Goal: Task Accomplishment & Management: Use online tool/utility

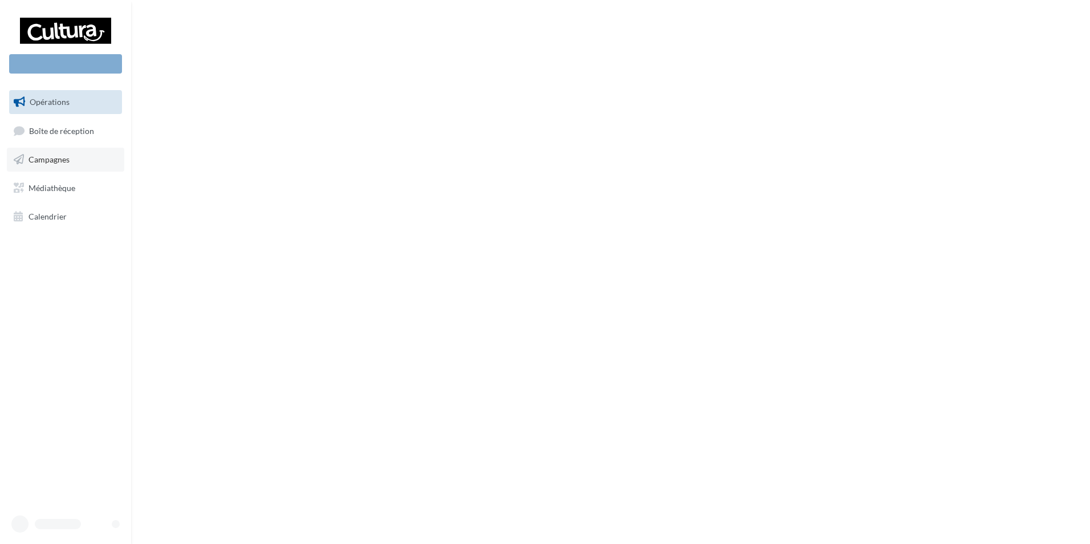
click at [52, 171] on link "Campagnes" at bounding box center [65, 160] width 117 height 24
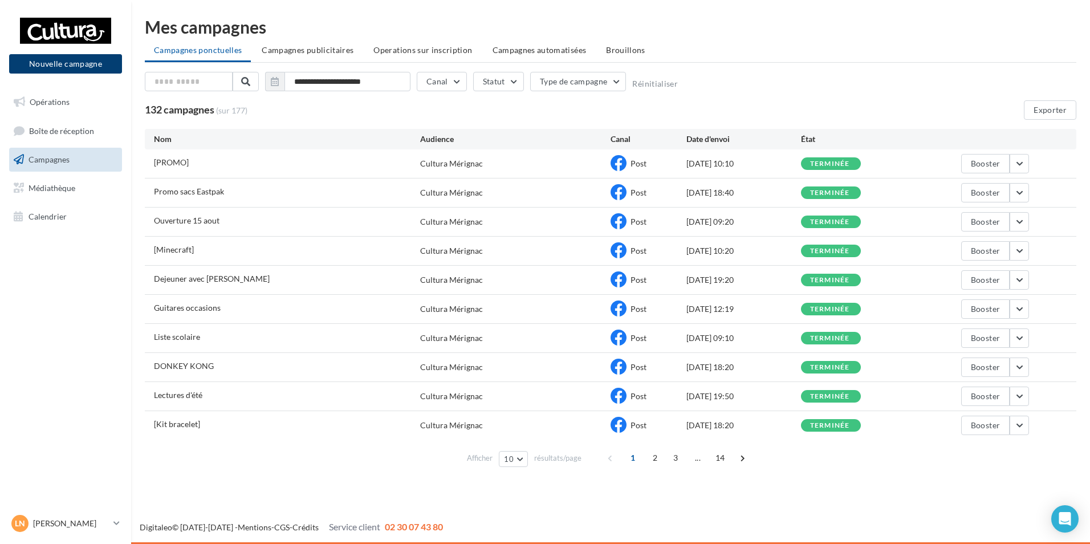
click at [97, 70] on button "Nouvelle campagne" at bounding box center [65, 63] width 113 height 19
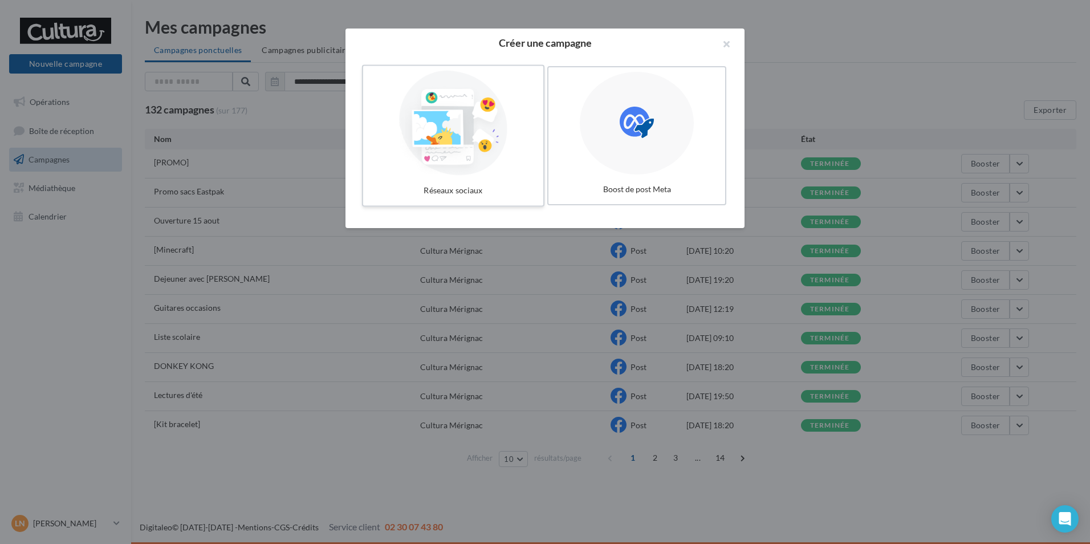
click at [516, 109] on div at bounding box center [453, 123] width 171 height 105
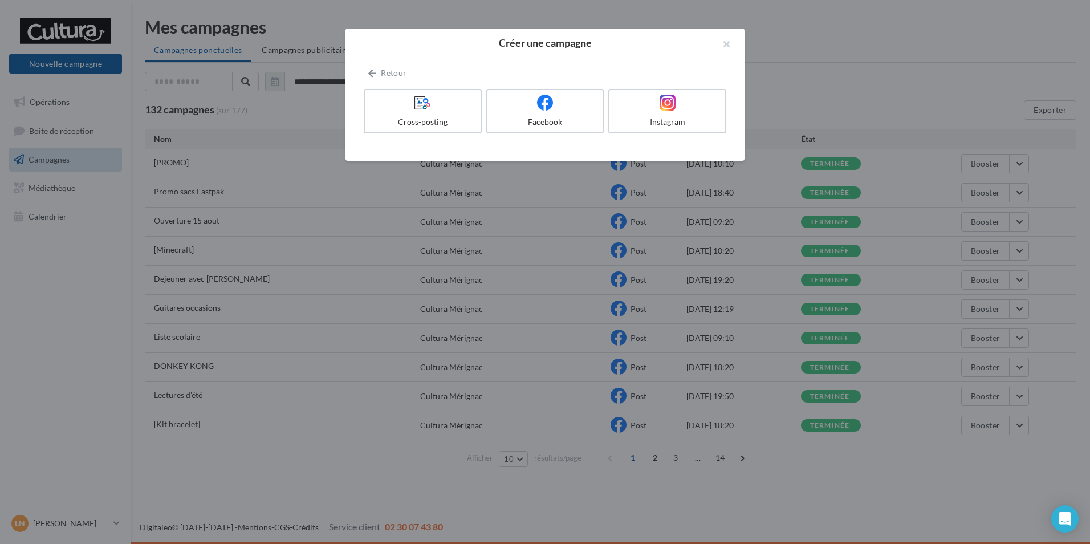
click at [516, 109] on div at bounding box center [545, 103] width 107 height 17
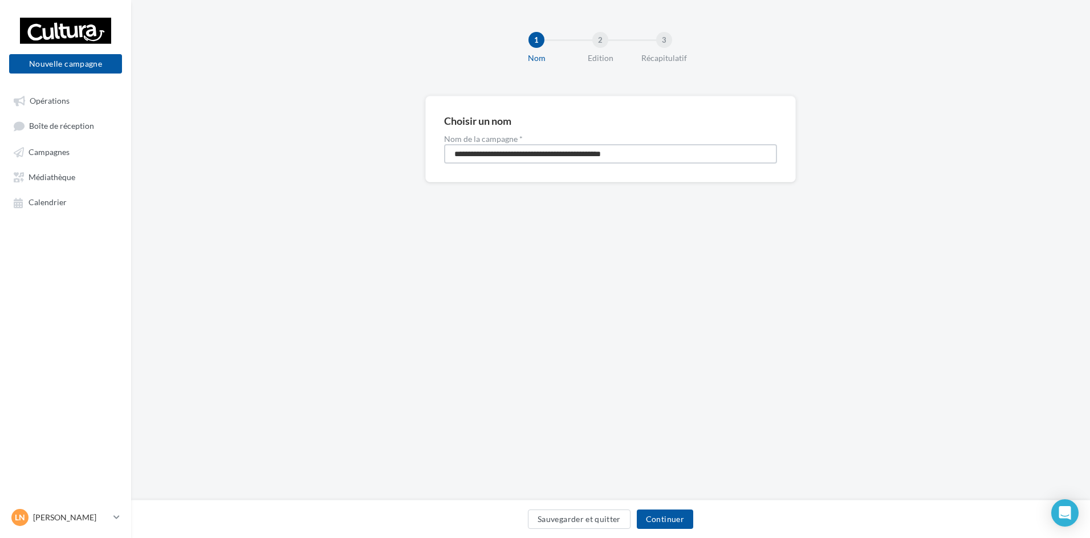
drag, startPoint x: 661, startPoint y: 156, endPoint x: 183, endPoint y: 164, distance: 477.8
click at [184, 169] on div "**********" at bounding box center [610, 157] width 959 height 123
type input "**********"
click at [677, 518] on button "Continuer" at bounding box center [665, 519] width 56 height 19
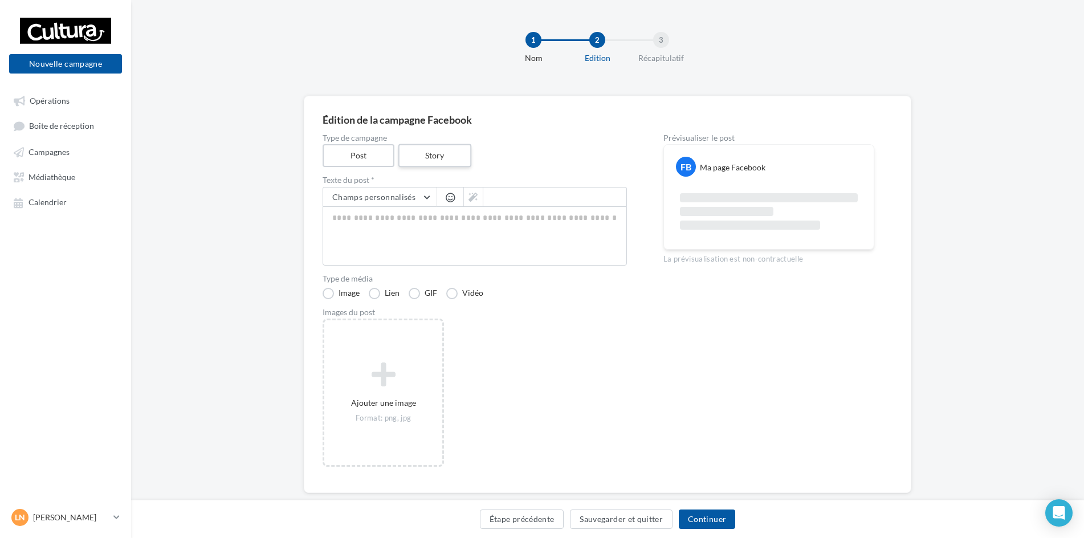
click at [443, 151] on label "Story" at bounding box center [434, 155] width 73 height 23
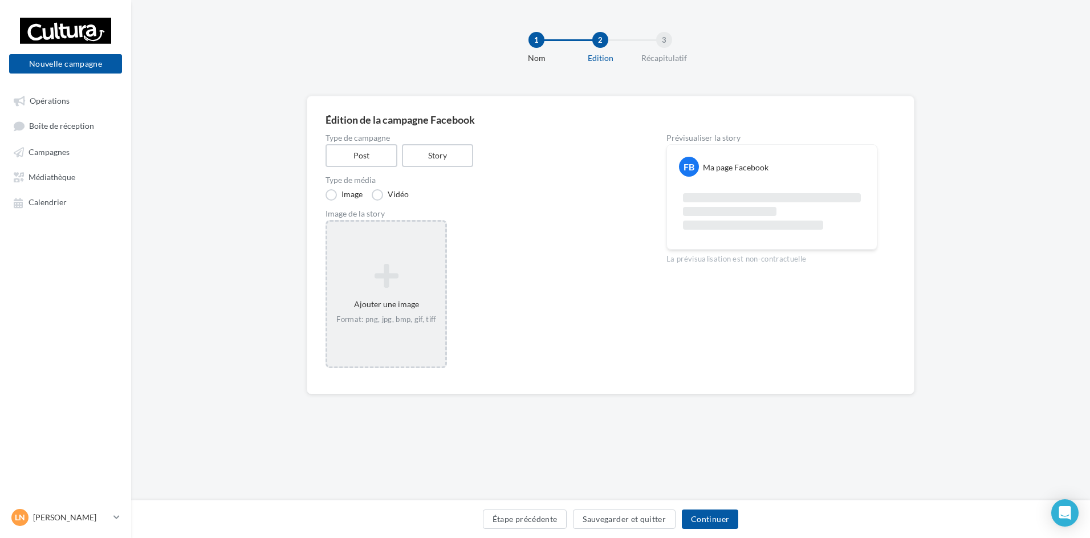
click at [397, 290] on icon at bounding box center [386, 275] width 109 height 27
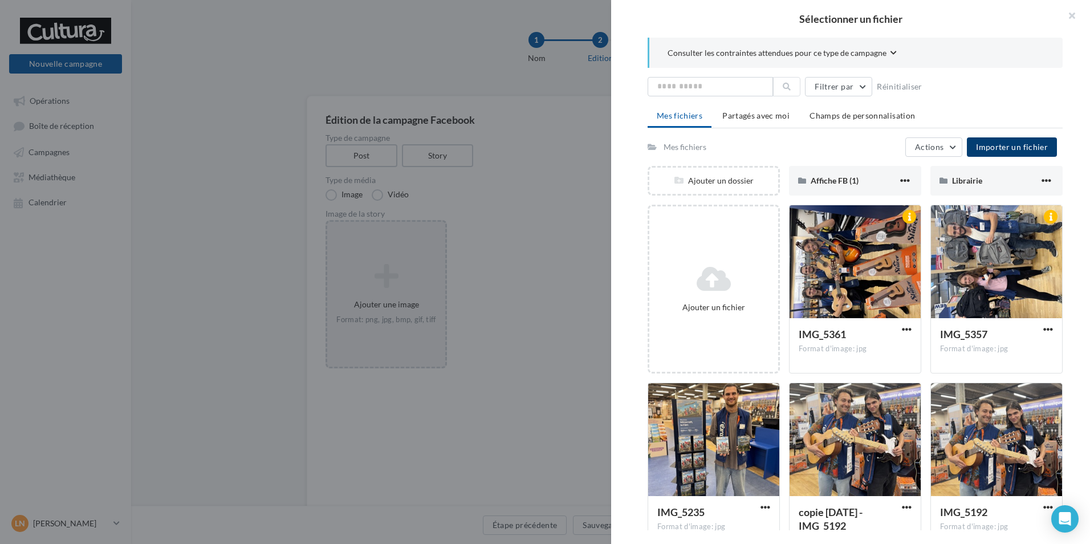
click at [1001, 143] on span "Importer un fichier" at bounding box center [1012, 147] width 72 height 10
click at [851, 181] on span "Affiche FB (1)" at bounding box center [835, 181] width 48 height 10
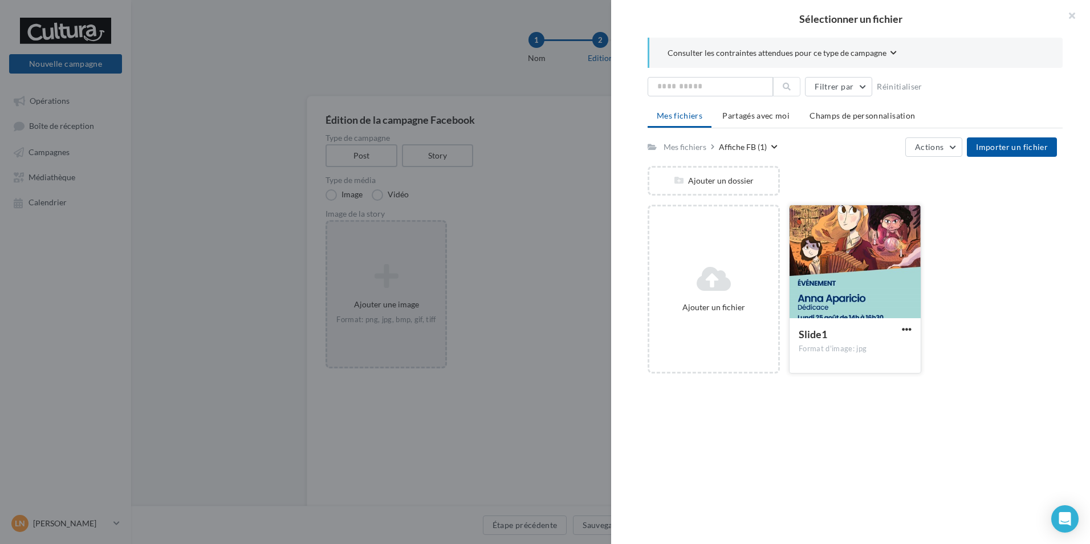
click at [825, 257] on div at bounding box center [855, 262] width 131 height 114
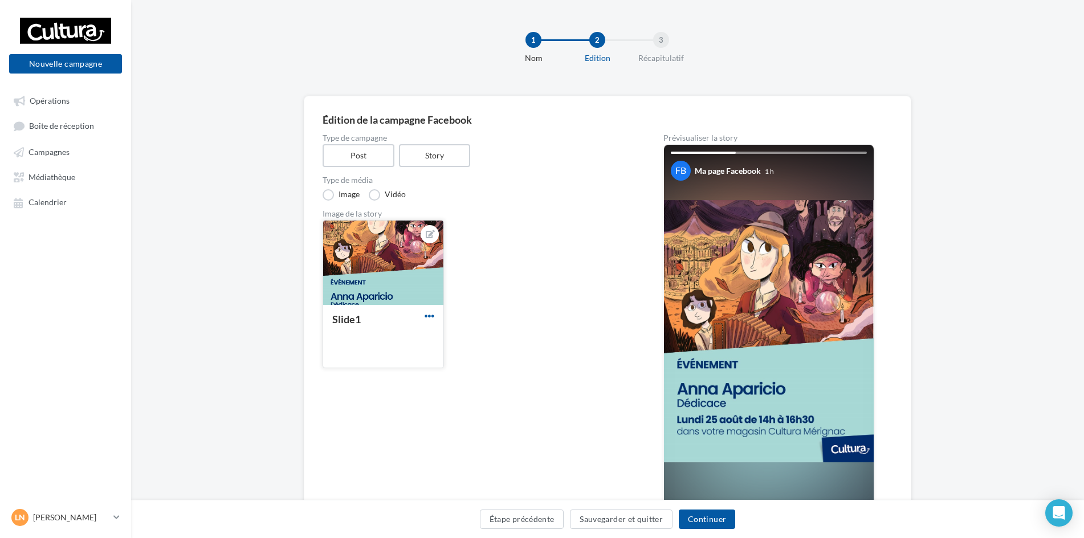
click at [430, 316] on span "button" at bounding box center [430, 316] width 10 height 10
click at [456, 397] on button "Supprimer" at bounding box center [482, 399] width 120 height 30
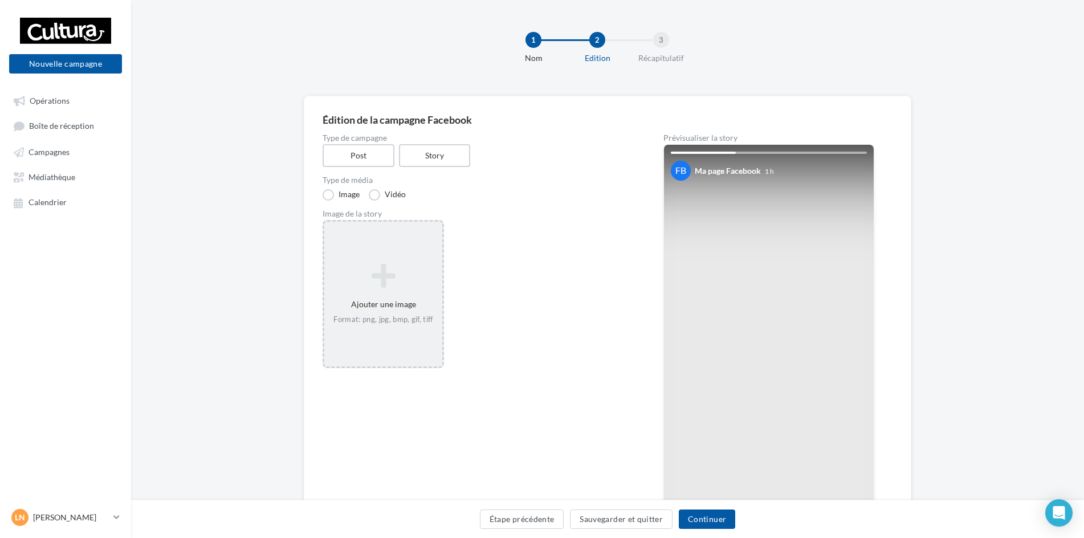
click at [389, 287] on icon at bounding box center [383, 275] width 109 height 27
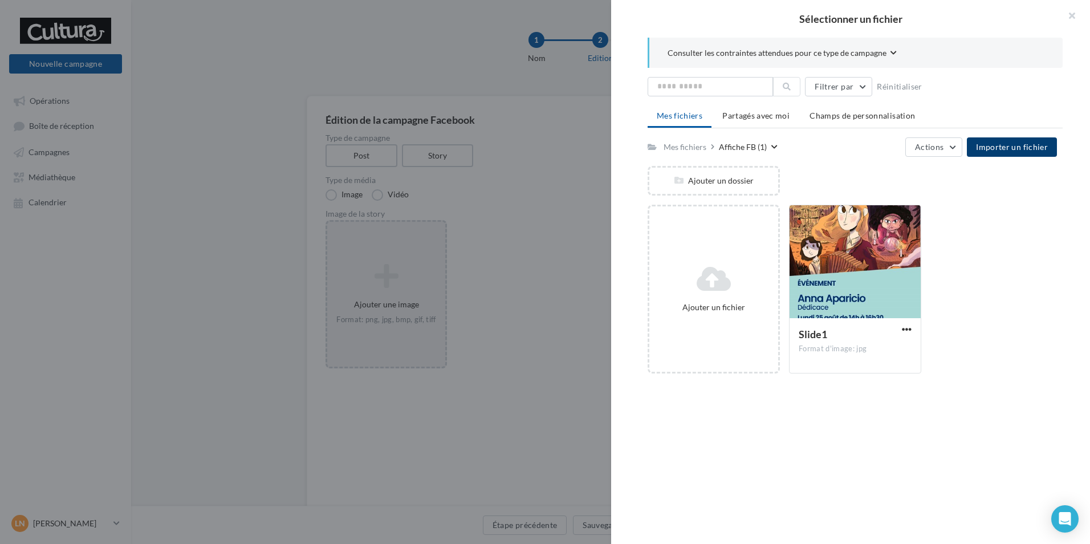
click at [1015, 147] on span "Importer un fichier" at bounding box center [1012, 147] width 72 height 10
click at [1021, 143] on span "Importer un fichier" at bounding box center [1012, 147] width 72 height 10
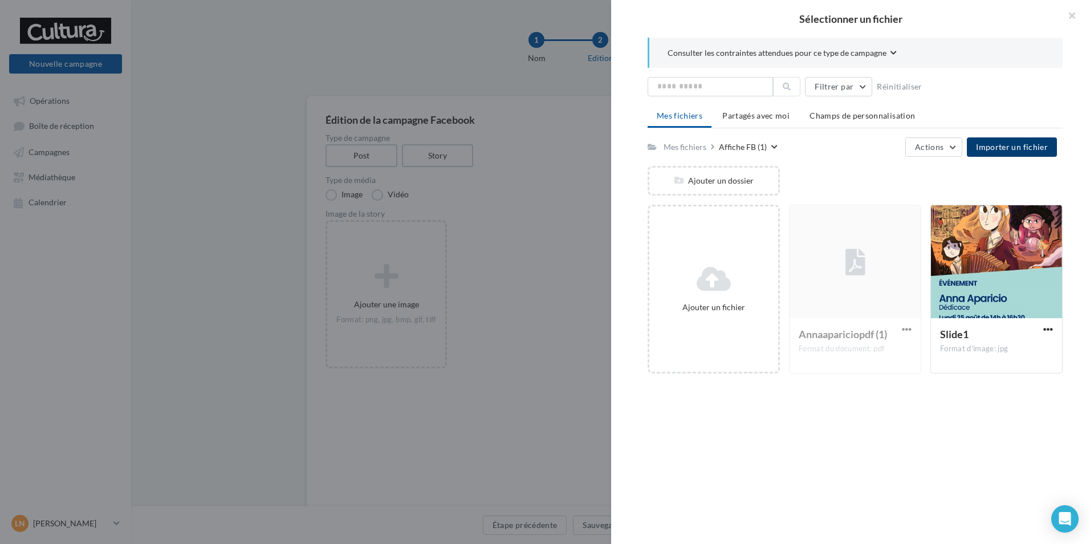
click at [1024, 149] on span "Importer un fichier" at bounding box center [1012, 147] width 72 height 10
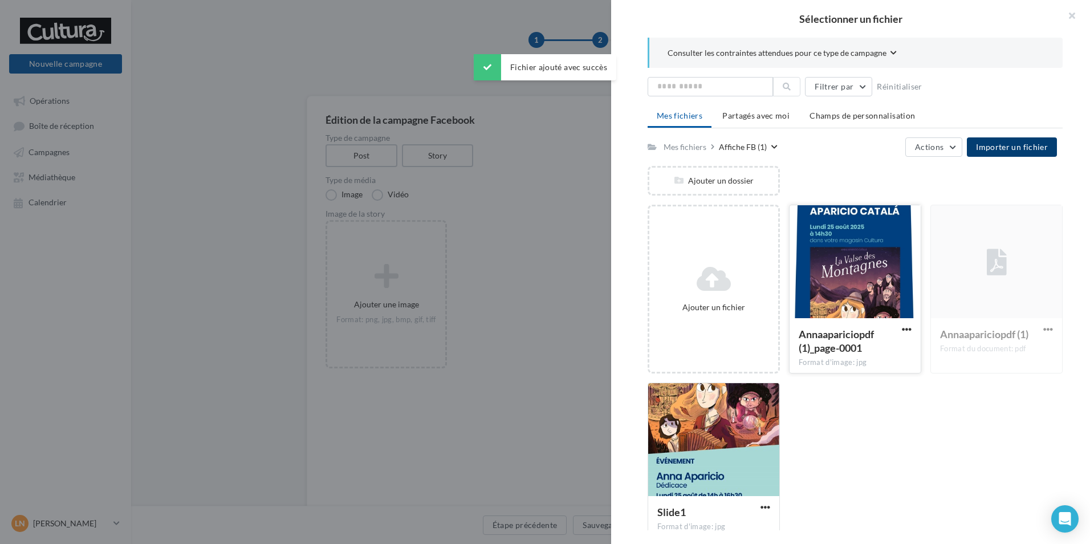
click at [855, 312] on div at bounding box center [855, 262] width 131 height 114
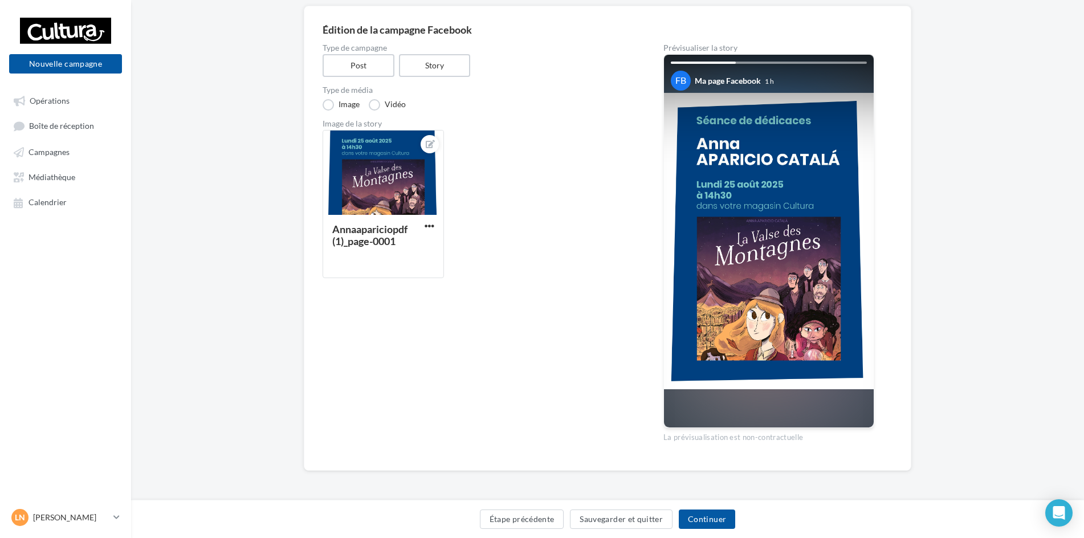
scroll to position [33, 0]
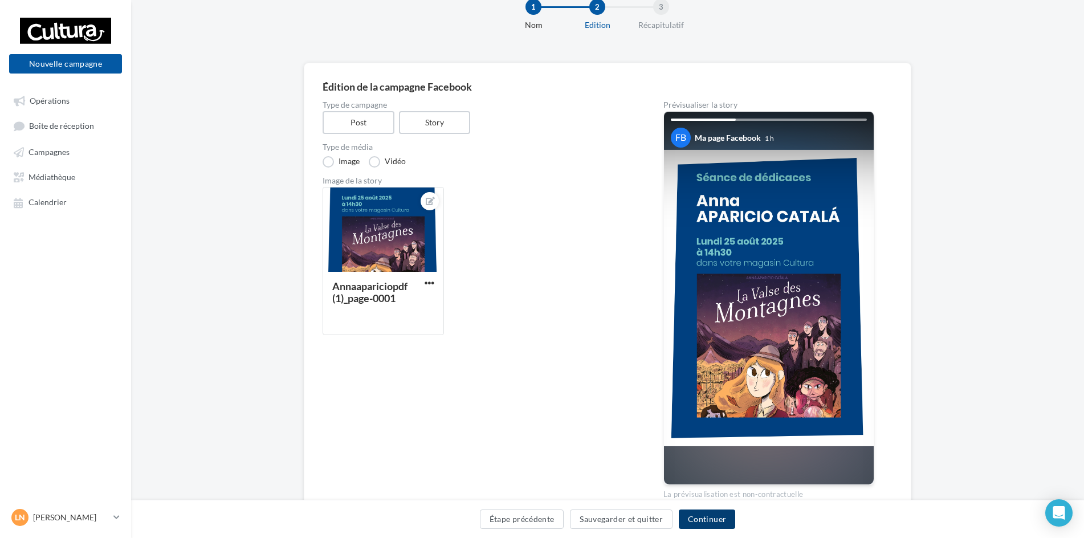
click at [718, 527] on button "Continuer" at bounding box center [707, 519] width 56 height 19
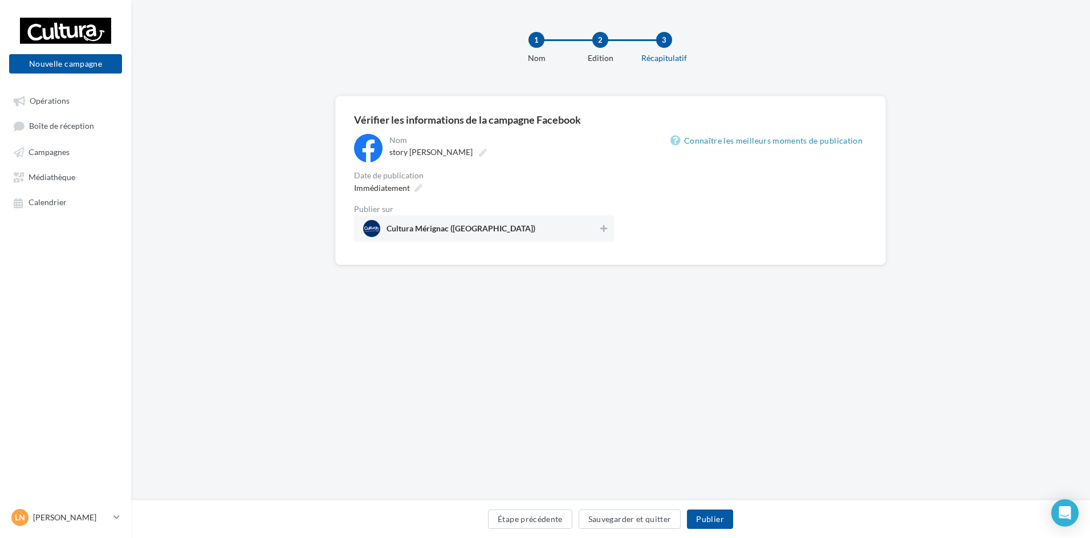
click at [417, 227] on span "Cultura Mérignac (Mérignac)" at bounding box center [461, 231] width 149 height 13
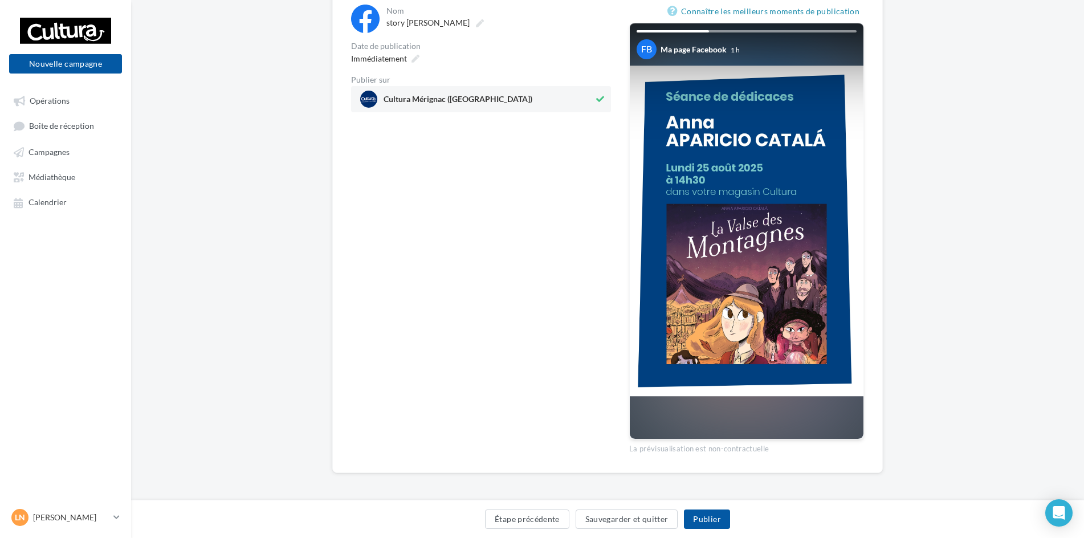
scroll to position [132, 0]
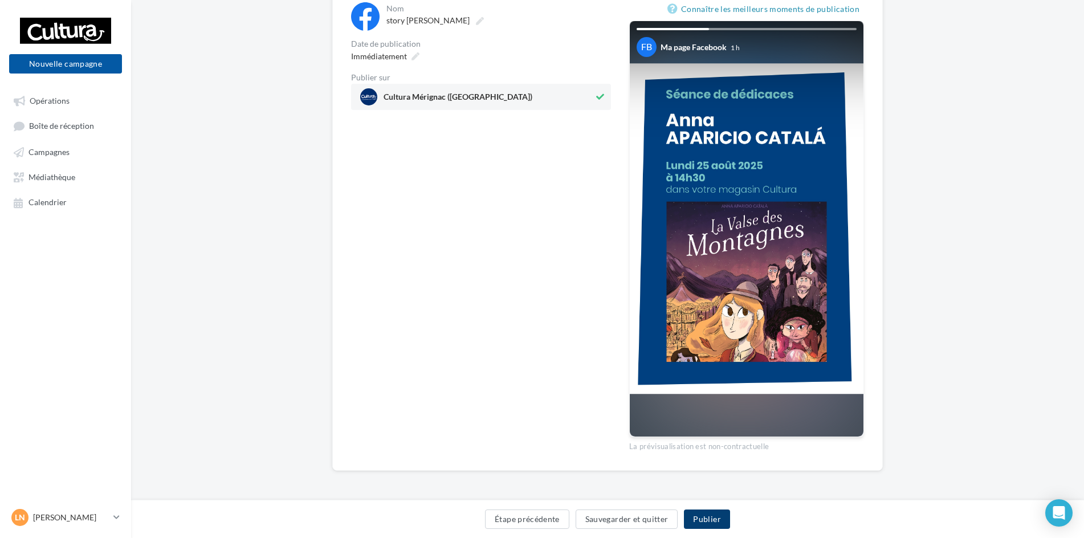
click at [697, 522] on button "Publier" at bounding box center [707, 519] width 46 height 19
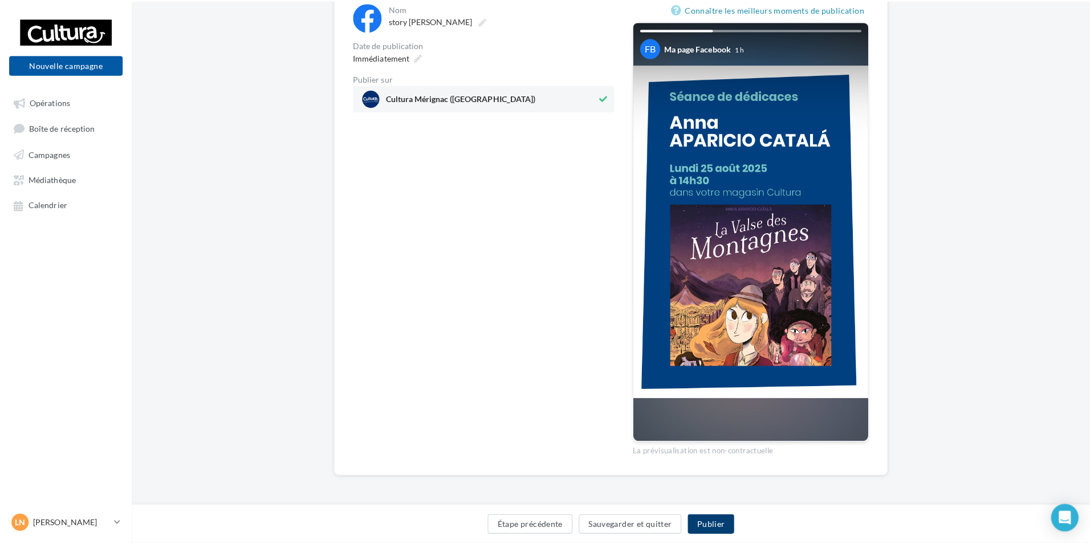
scroll to position [126, 0]
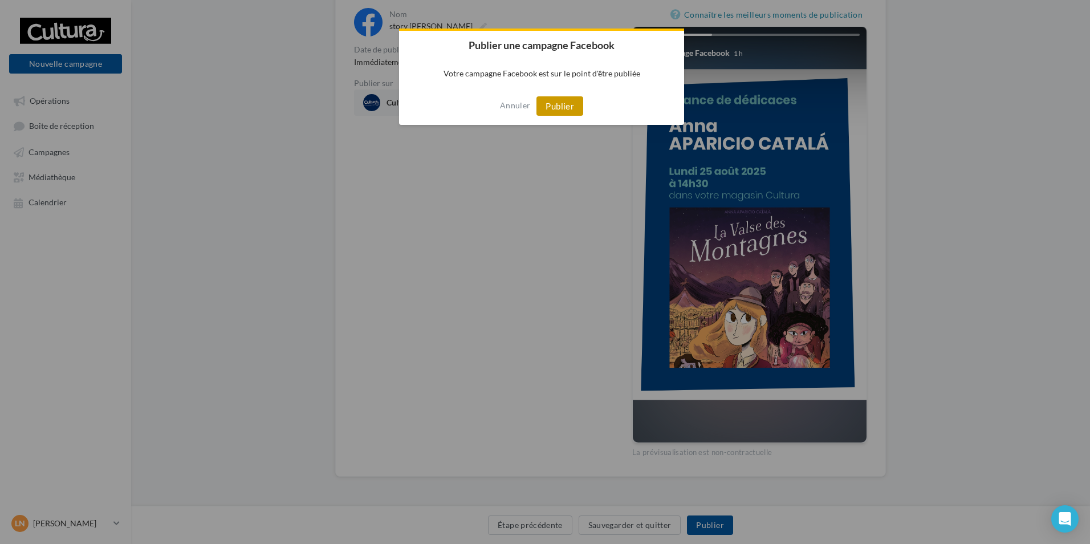
click at [572, 104] on button "Publier" at bounding box center [559, 105] width 47 height 19
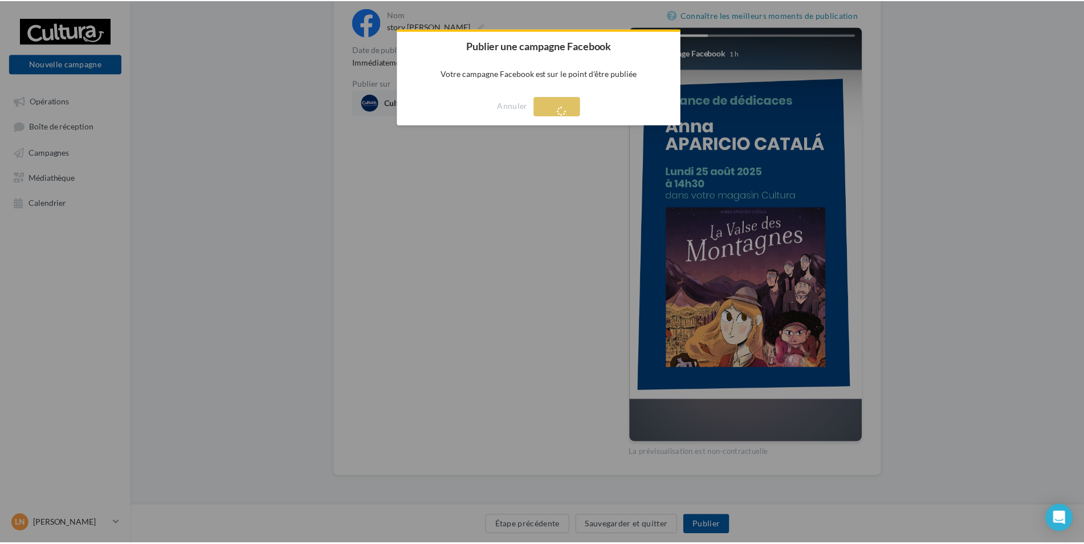
scroll to position [18, 0]
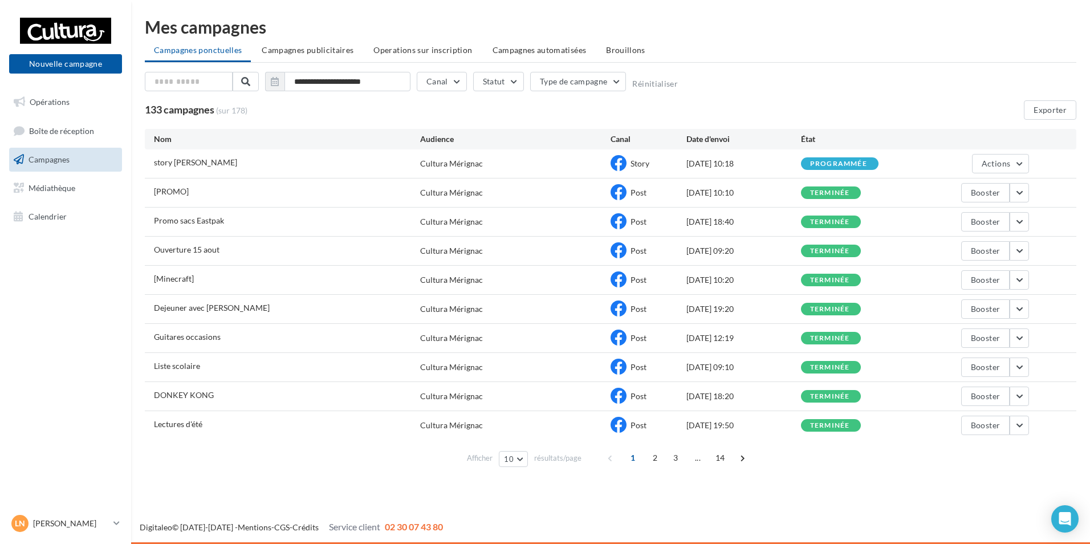
click at [83, 535] on div "Ln Laurène GRANGER 00u2xphzbjzkgh21o417" at bounding box center [65, 528] width 131 height 31
click at [83, 528] on p "Laurène GRANGER" at bounding box center [71, 523] width 76 height 11
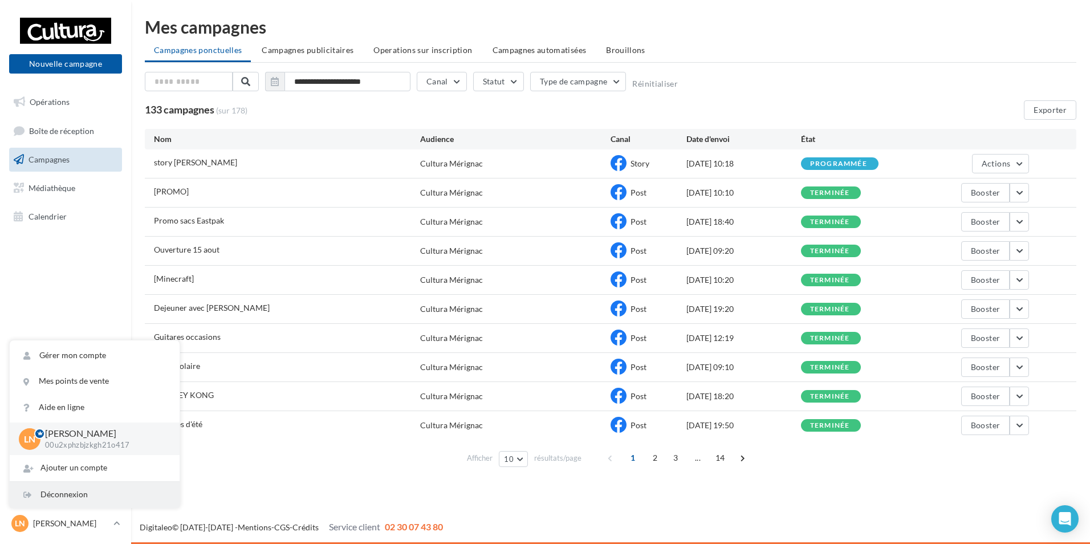
click at [84, 502] on div "Déconnexion" at bounding box center [95, 495] width 170 height 26
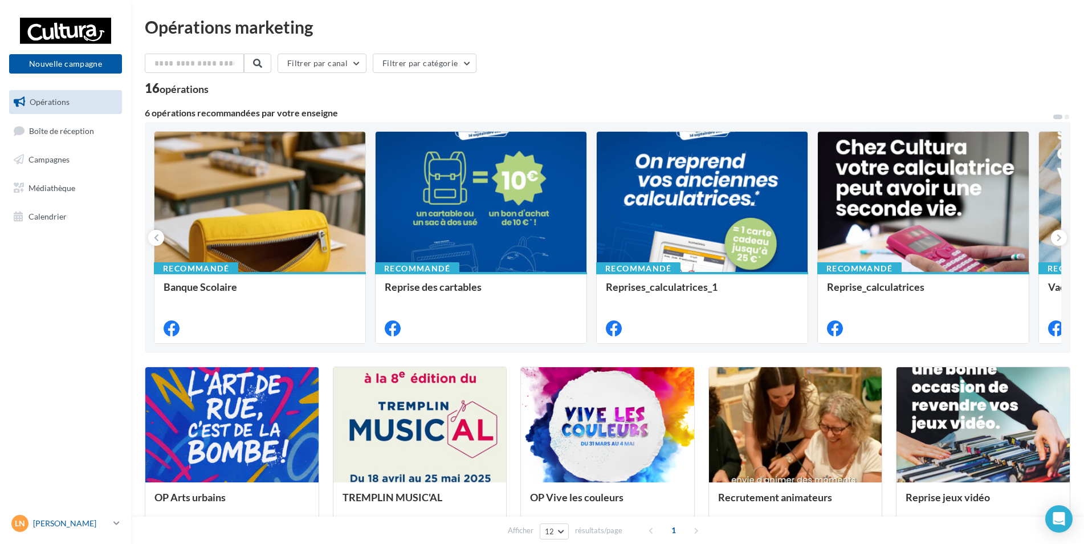
click at [93, 520] on p "[PERSON_NAME]" at bounding box center [71, 523] width 76 height 11
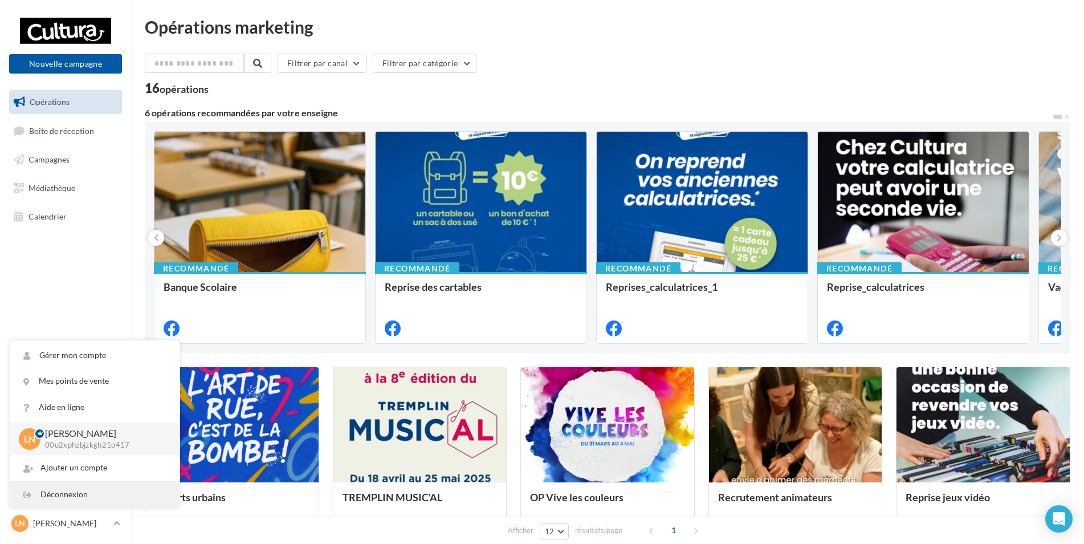
click at [95, 497] on div "Déconnexion" at bounding box center [95, 495] width 170 height 26
